Goal: Find specific page/section: Find specific page/section

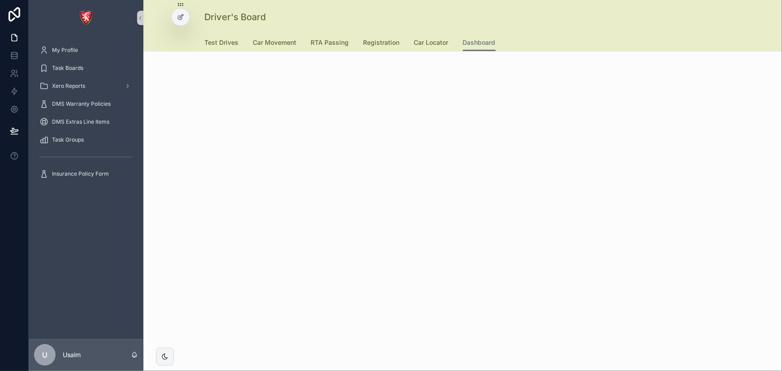
drag, startPoint x: 85, startPoint y: 21, endPoint x: 78, endPoint y: 21, distance: 6.7
click at [85, 21] on img "scrollable content" at bounding box center [86, 18] width 14 height 14
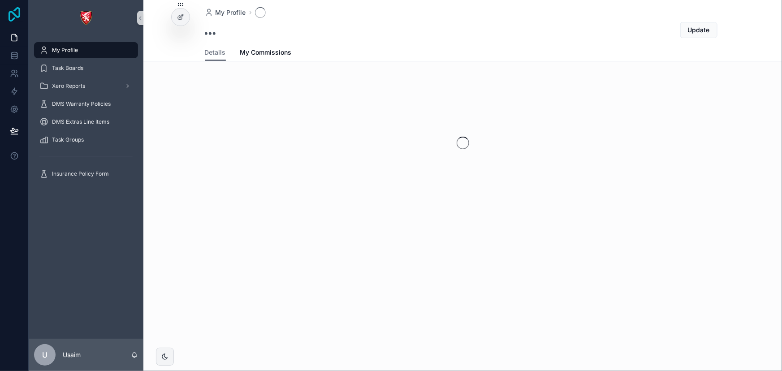
click at [11, 17] on icon at bounding box center [14, 14] width 18 height 14
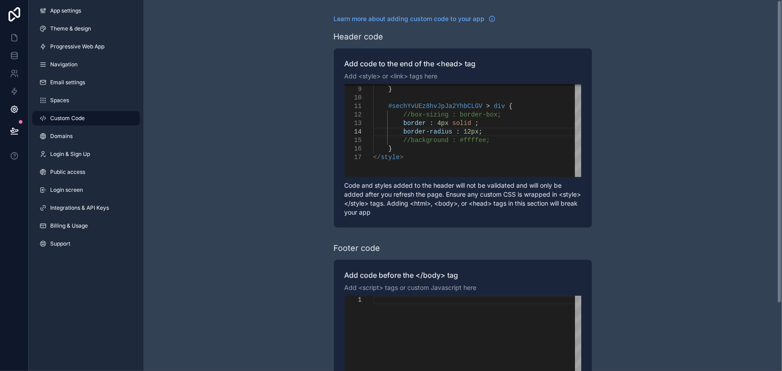
scroll to position [16, 93]
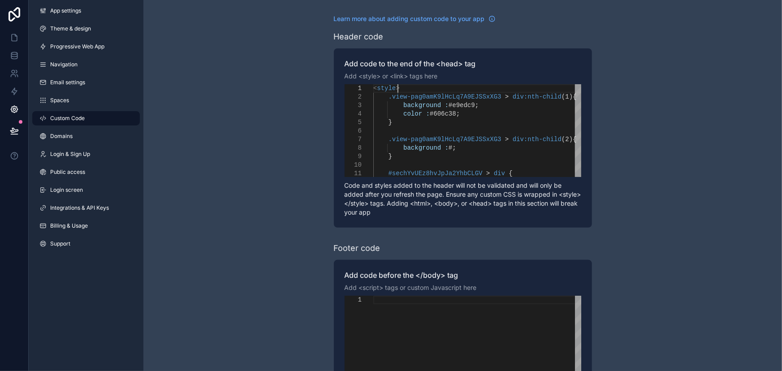
click at [419, 87] on div "< style >" at bounding box center [477, 88] width 208 height 9
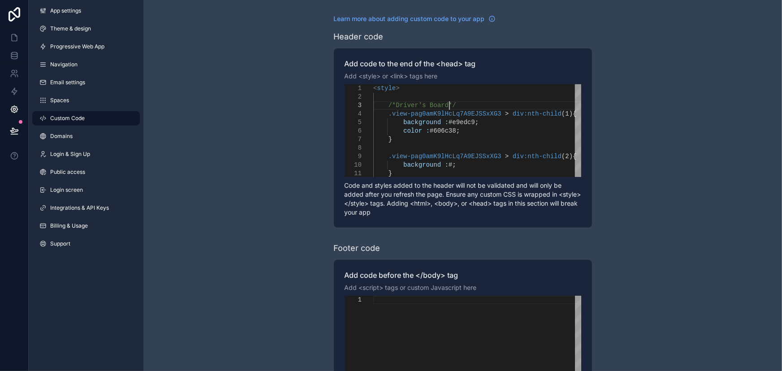
scroll to position [17, 75]
type textarea "**********"
click at [658, 118] on div "**********" at bounding box center [462, 227] width 639 height 454
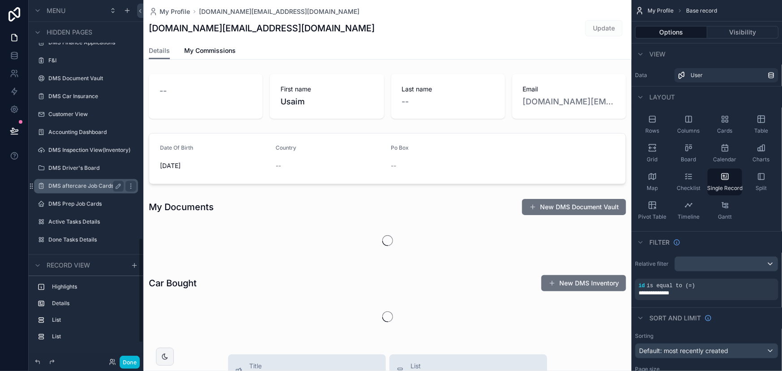
scroll to position [875, 0]
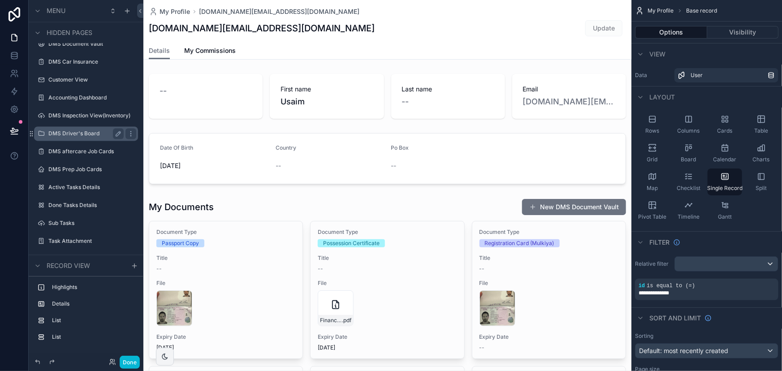
click at [82, 136] on div "DMS Driver's Board" at bounding box center [85, 133] width 75 height 11
click at [82, 134] on label "DMS Driver's Board" at bounding box center [84, 133] width 72 height 7
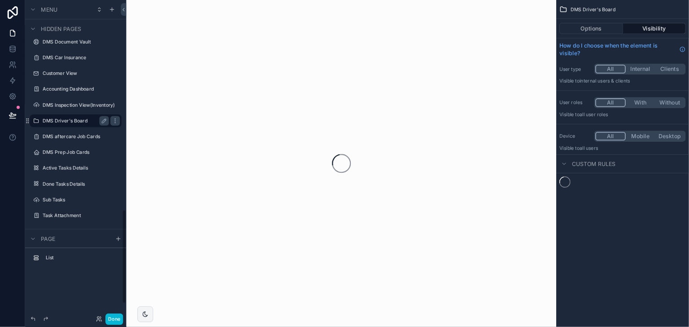
scroll to position [802, 0]
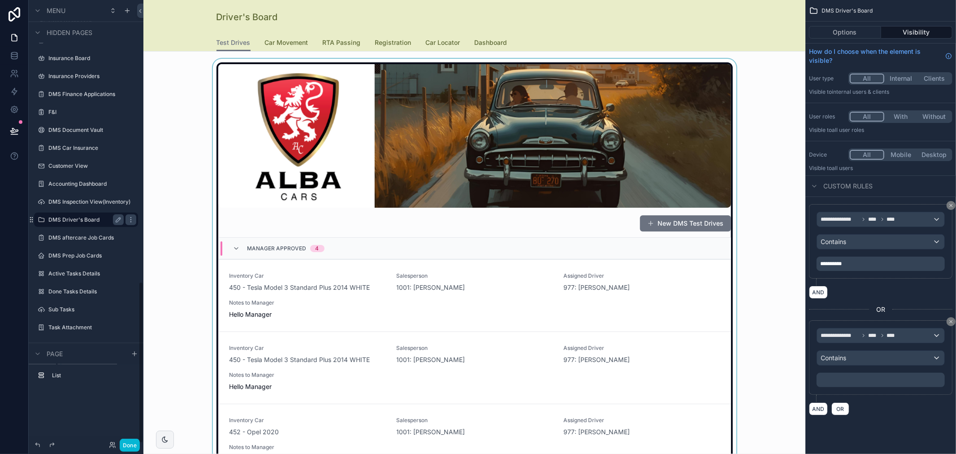
scroll to position [772, 0]
click at [711, 218] on div "scrollable content" at bounding box center [475, 328] width 648 height 538
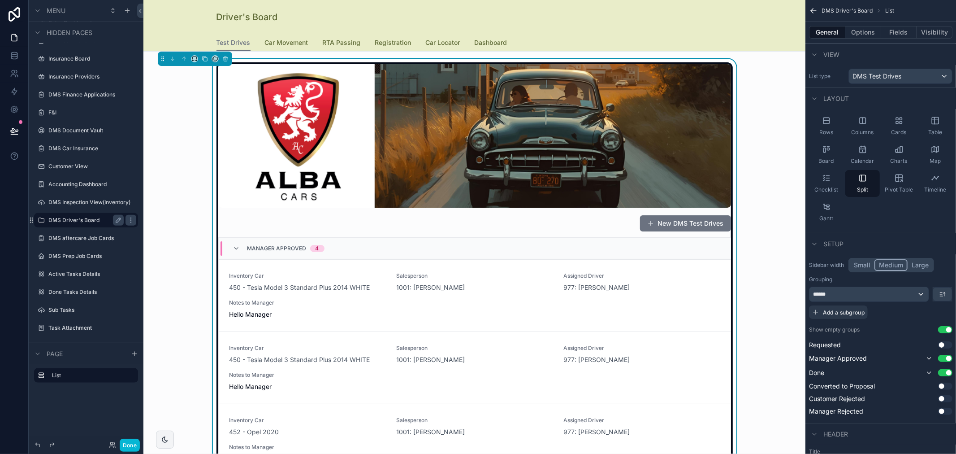
click at [781, 160] on div "New DMS Test Drives Manager Approved 4 Inventory Car 450 - Tesla Model 3 Standa…" at bounding box center [475, 328] width 648 height 538
click at [279, 45] on span "Car Movement" at bounding box center [286, 42] width 43 height 9
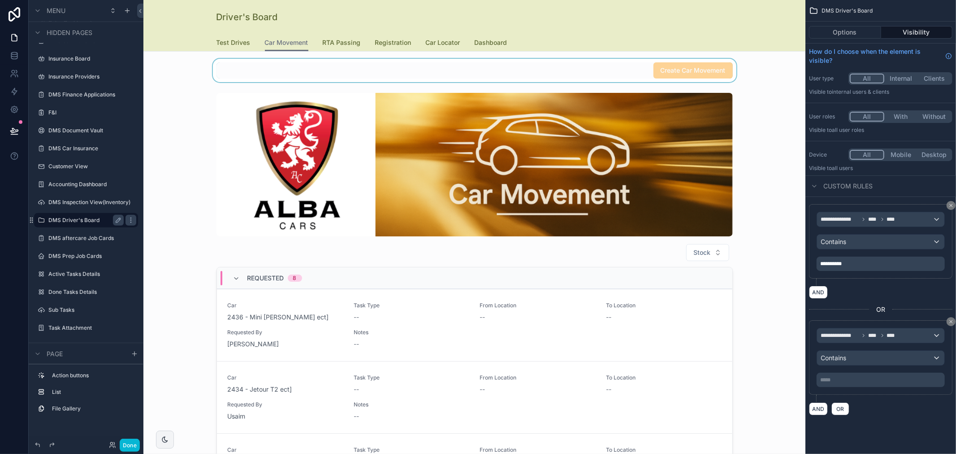
click at [509, 71] on div "scrollable content" at bounding box center [475, 70] width 648 height 23
